Goal: Task Accomplishment & Management: Use online tool/utility

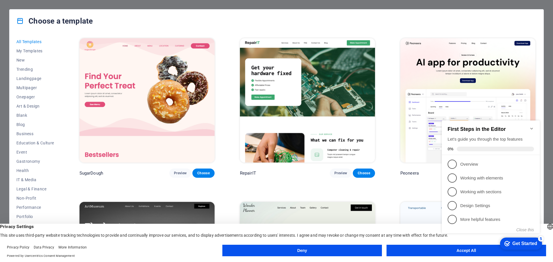
click at [531, 126] on icon "Minimize checklist" at bounding box center [531, 128] width 5 height 5
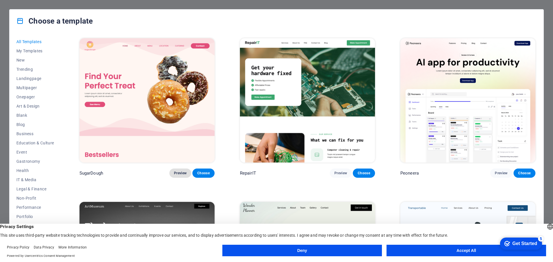
click at [176, 174] on span "Preview" at bounding box center [180, 173] width 13 height 5
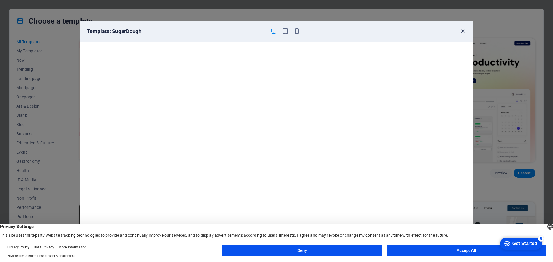
click at [461, 31] on icon "button" at bounding box center [462, 31] width 7 height 7
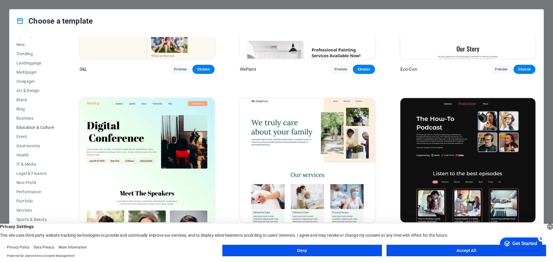
scroll to position [22, 0]
click at [23, 131] on span "Event" at bounding box center [35, 130] width 38 height 5
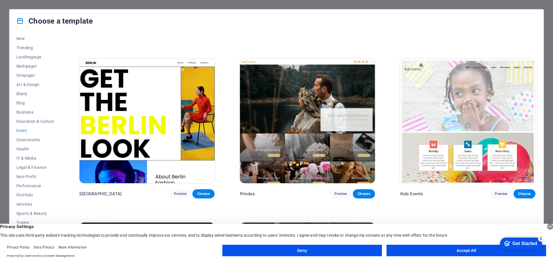
scroll to position [192, 0]
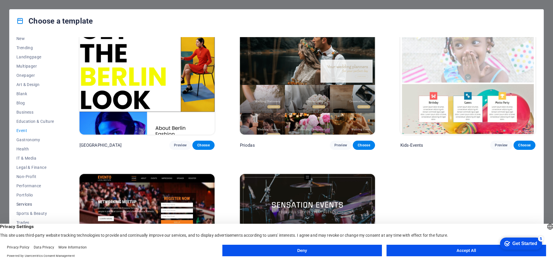
click at [32, 205] on span "Services" at bounding box center [35, 204] width 38 height 5
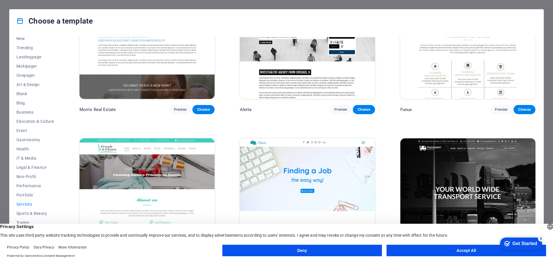
scroll to position [720, 0]
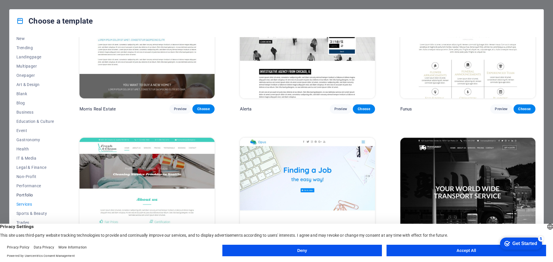
click at [32, 192] on button "Portfolio" at bounding box center [35, 195] width 38 height 9
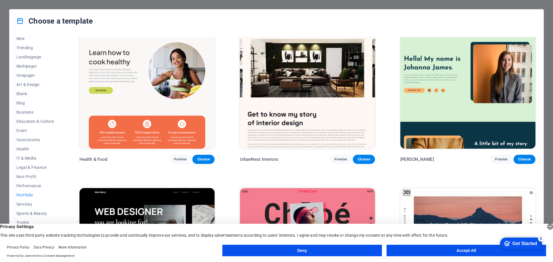
scroll to position [0, 0]
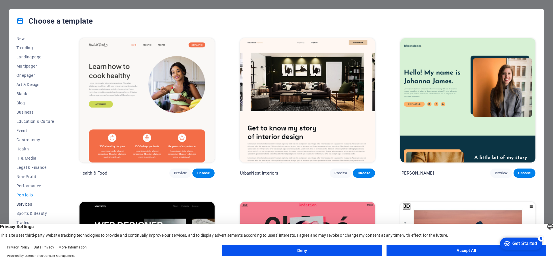
click at [31, 201] on button "Services" at bounding box center [35, 204] width 38 height 9
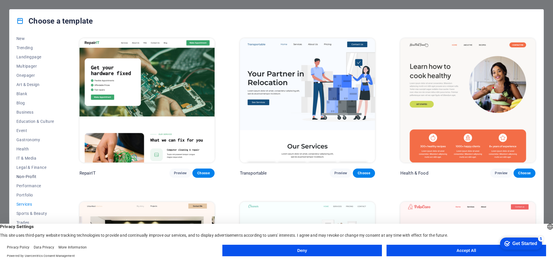
click at [23, 178] on span "Non-Profit" at bounding box center [35, 176] width 38 height 5
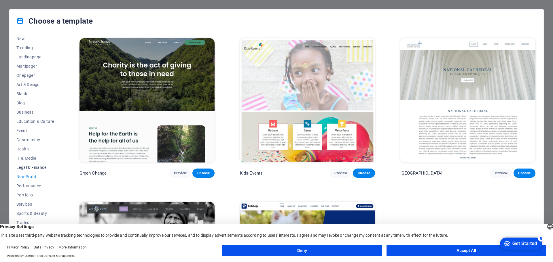
click at [30, 168] on span "Legal & Finance" at bounding box center [35, 167] width 38 height 5
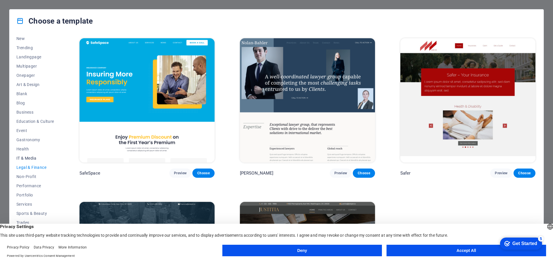
click at [29, 159] on span "IT & Media" at bounding box center [35, 158] width 38 height 5
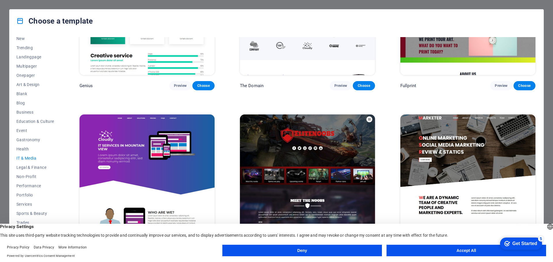
scroll to position [421, 0]
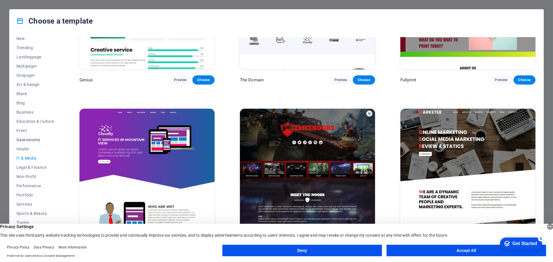
click at [31, 139] on span "Gastronomy" at bounding box center [35, 140] width 38 height 5
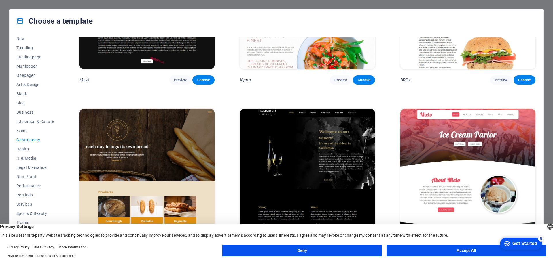
click at [25, 149] on span "Health" at bounding box center [35, 149] width 38 height 5
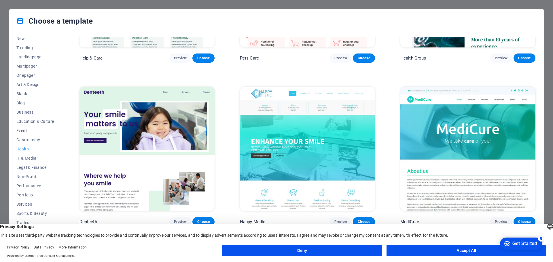
scroll to position [258, 0]
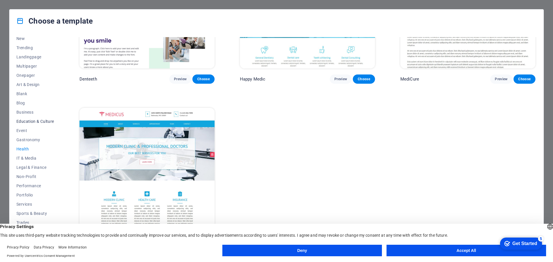
click at [20, 120] on span "Education & Culture" at bounding box center [35, 121] width 38 height 5
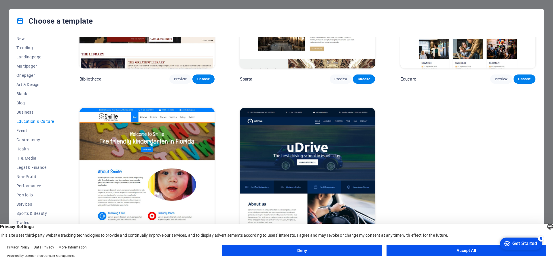
scroll to position [0, 0]
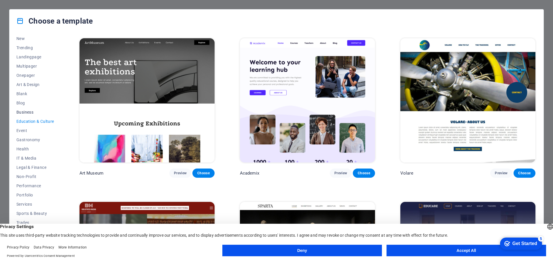
click at [23, 111] on span "Business" at bounding box center [35, 112] width 38 height 5
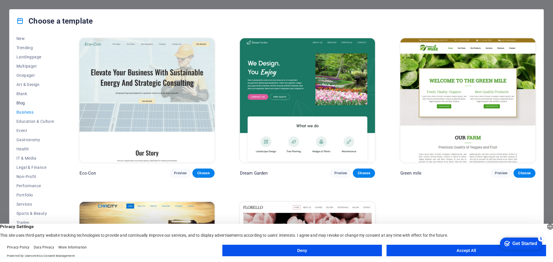
click at [17, 102] on span "Blog" at bounding box center [35, 103] width 38 height 5
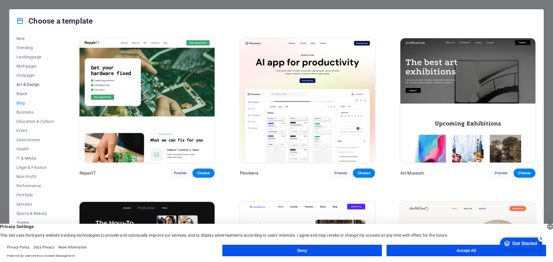
click at [26, 82] on span "Art & Design" at bounding box center [35, 84] width 38 height 5
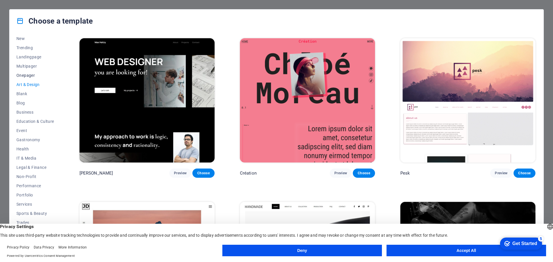
click at [26, 72] on button "Onepager" at bounding box center [35, 75] width 38 height 9
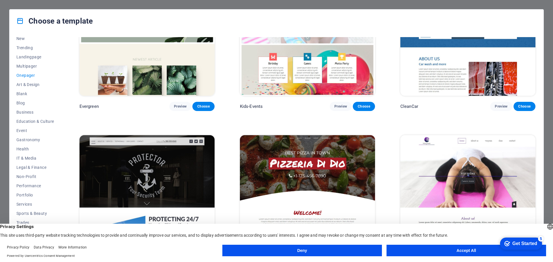
scroll to position [1267, 0]
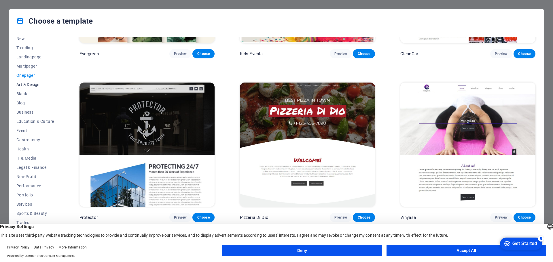
click at [30, 82] on span "Art & Design" at bounding box center [35, 84] width 38 height 5
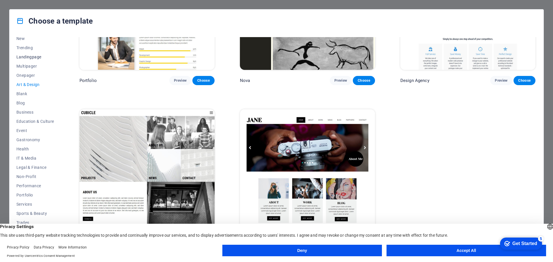
click at [32, 56] on span "Landingpage" at bounding box center [35, 57] width 38 height 5
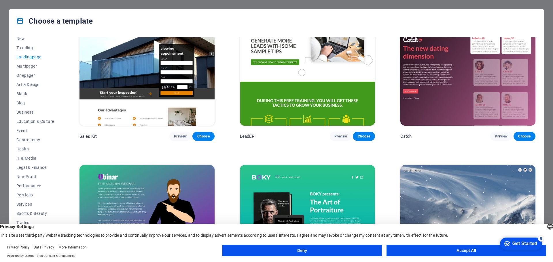
scroll to position [950, 0]
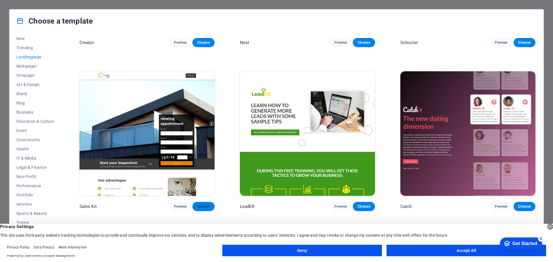
click at [202, 202] on button "Choose" at bounding box center [203, 206] width 22 height 9
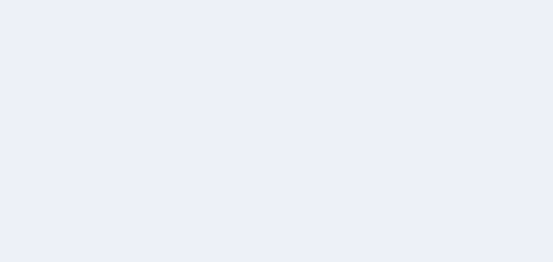
click at [201, 77] on div at bounding box center [276, 131] width 553 height 262
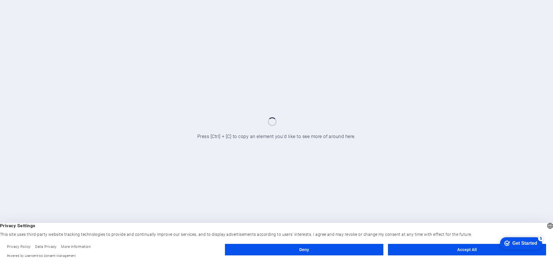
click at [399, 246] on button "Accept All" at bounding box center [467, 250] width 158 height 12
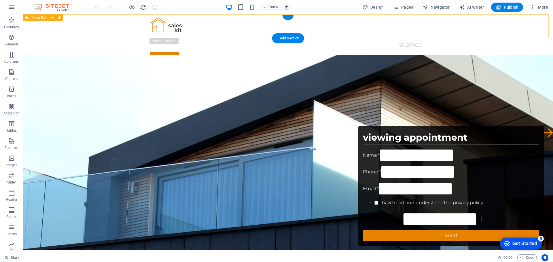
click at [482, 31] on div "Start Subpage Request" at bounding box center [288, 39] width 530 height 50
click at [163, 29] on div at bounding box center [288, 26] width 276 height 24
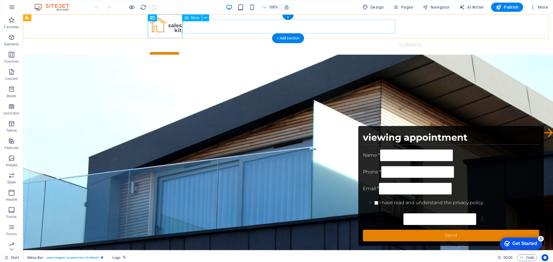
click at [282, 38] on nav "Start Subpage" at bounding box center [288, 45] width 276 height 14
click at [181, 38] on nav "Start Subpage" at bounding box center [288, 45] width 276 height 14
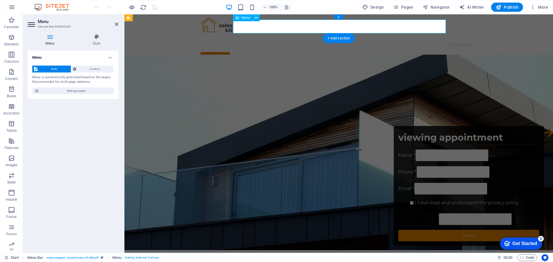
click at [282, 38] on nav "Start Subpage" at bounding box center [338, 45] width 276 height 14
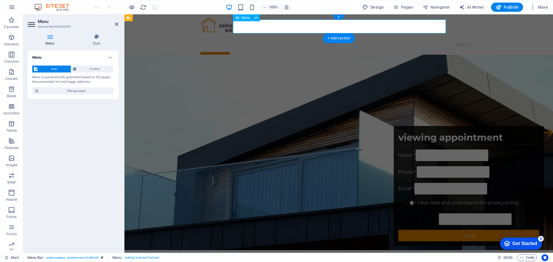
click at [282, 38] on nav "Start Subpage" at bounding box center [338, 45] width 276 height 14
click at [425, 38] on nav "Start Subpage" at bounding box center [338, 45] width 276 height 14
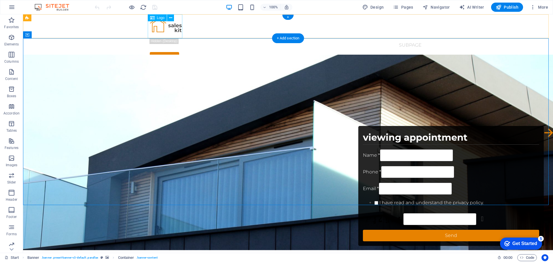
click at [167, 28] on div at bounding box center [288, 26] width 276 height 24
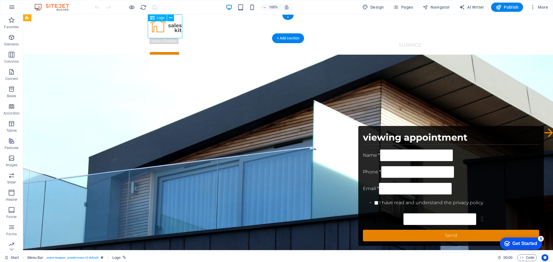
click at [167, 28] on div at bounding box center [288, 26] width 276 height 24
select select "px"
